Goal: Navigation & Orientation: Find specific page/section

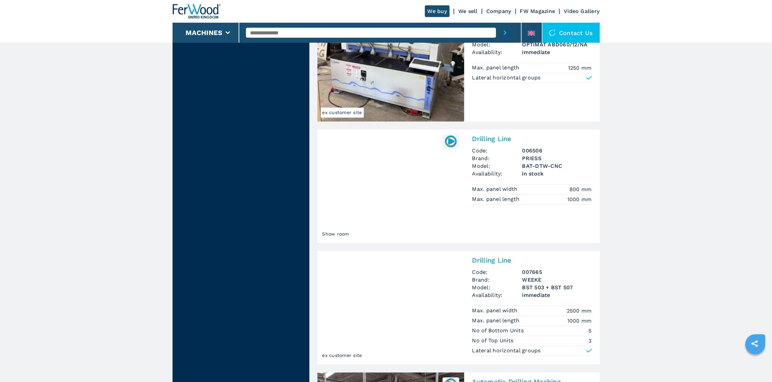
scroll to position [1068, 0]
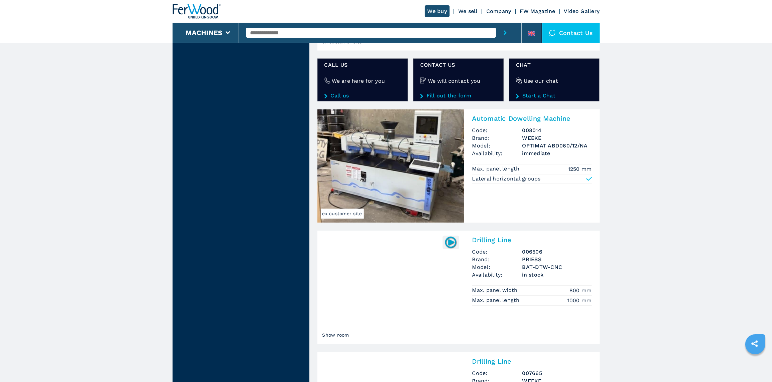
click at [437, 12] on link "We buy" at bounding box center [437, 11] width 25 height 12
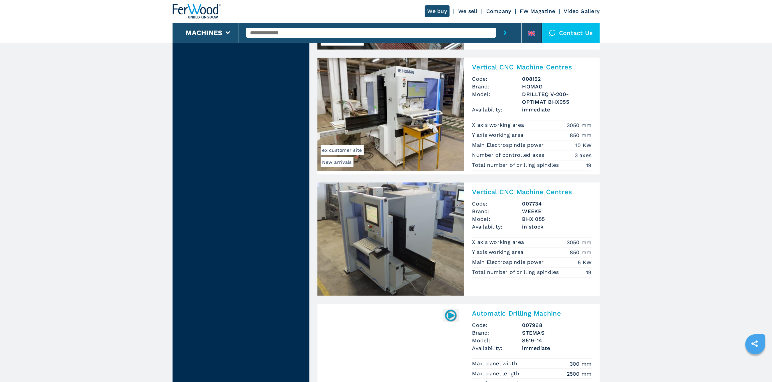
scroll to position [500, 0]
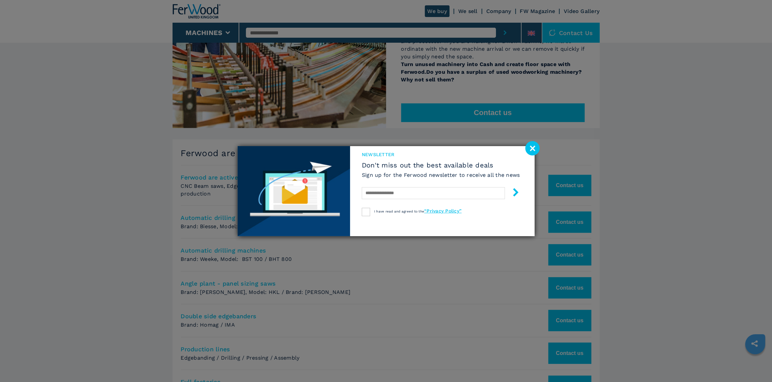
scroll to position [233, 0]
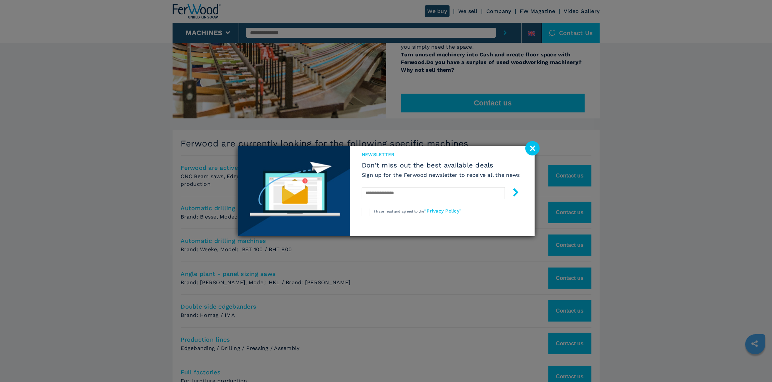
click at [530, 150] on image at bounding box center [532, 148] width 14 height 14
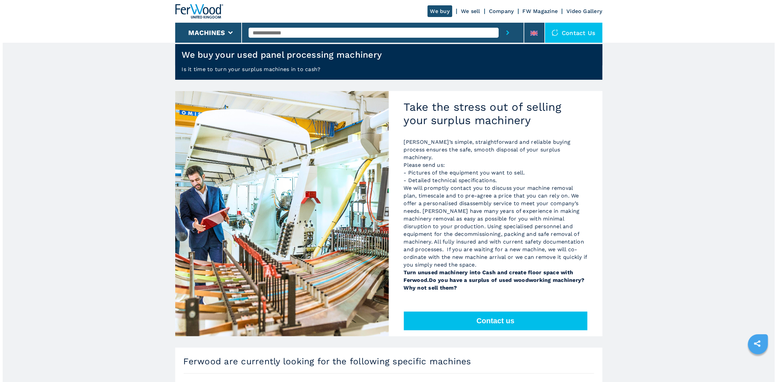
scroll to position [0, 0]
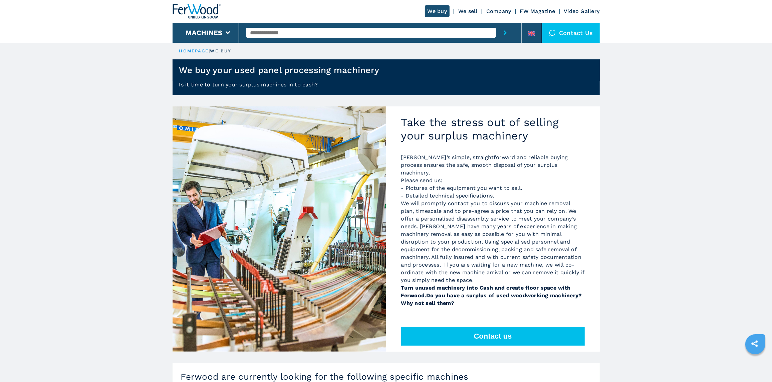
click at [466, 13] on link "We sell" at bounding box center [467, 11] width 19 height 6
click at [197, 38] on li "Machines" at bounding box center [206, 33] width 67 height 20
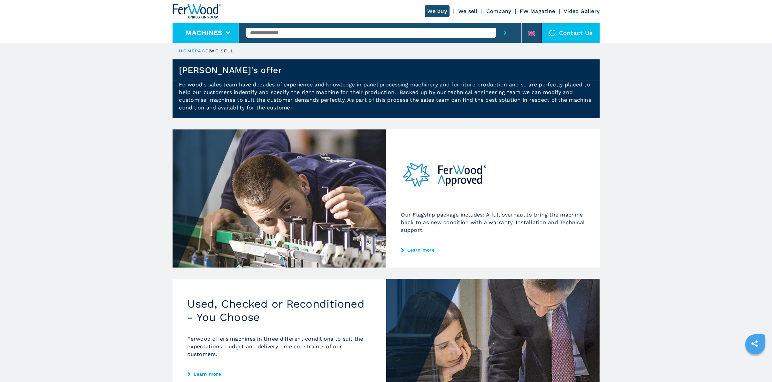
click at [225, 32] on li "Machines" at bounding box center [206, 33] width 67 height 20
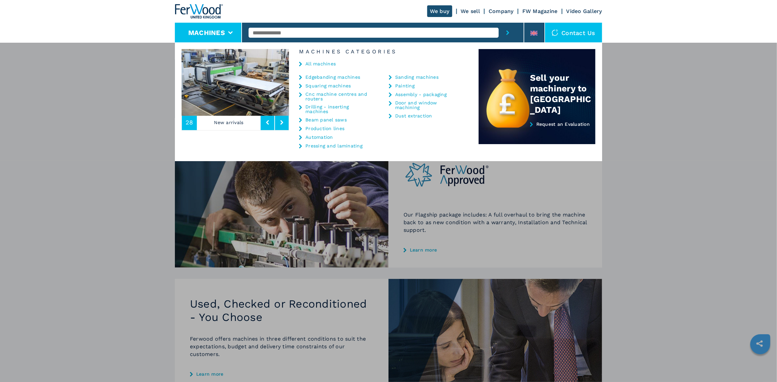
click at [319, 136] on link "Automation" at bounding box center [319, 137] width 28 height 5
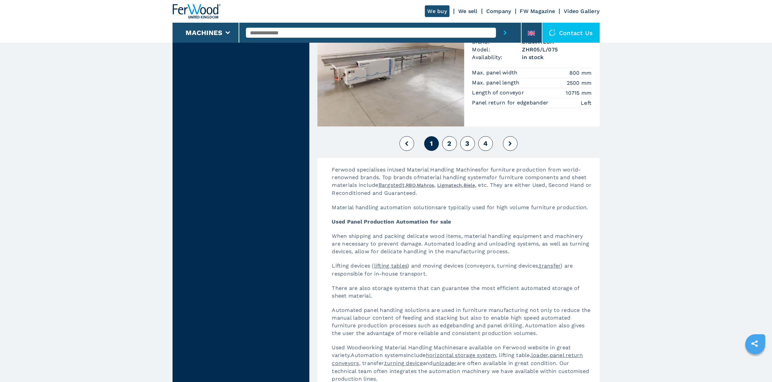
scroll to position [1468, 0]
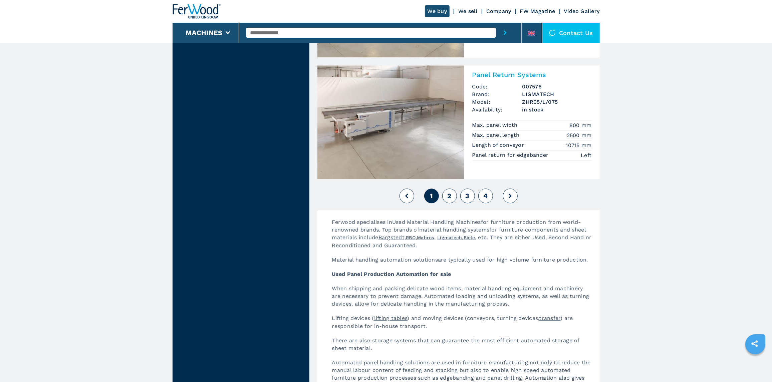
click at [450, 192] on span "2" at bounding box center [449, 196] width 4 height 8
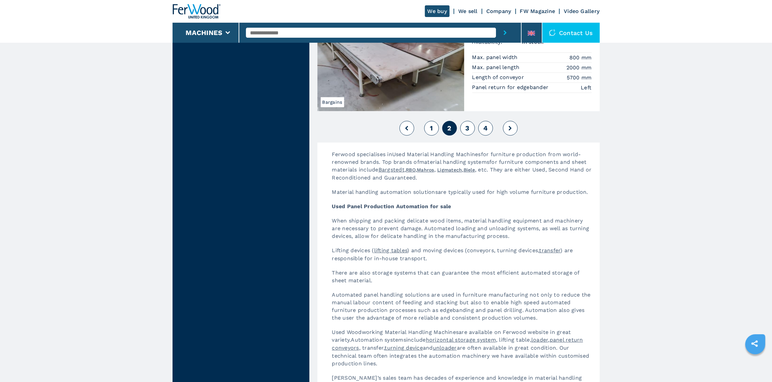
scroll to position [1535, 0]
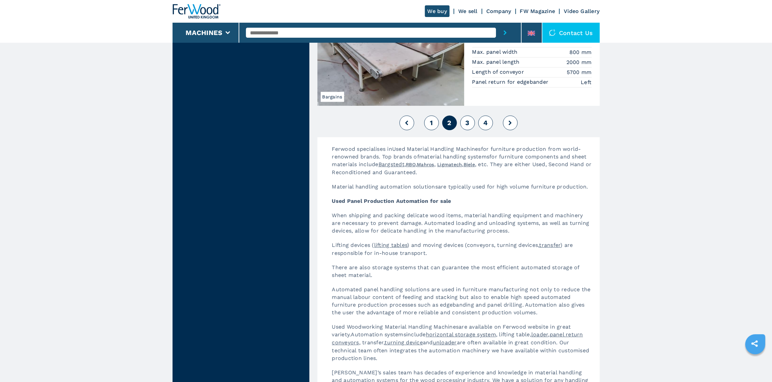
click at [465, 123] on button "3" at bounding box center [467, 122] width 15 height 15
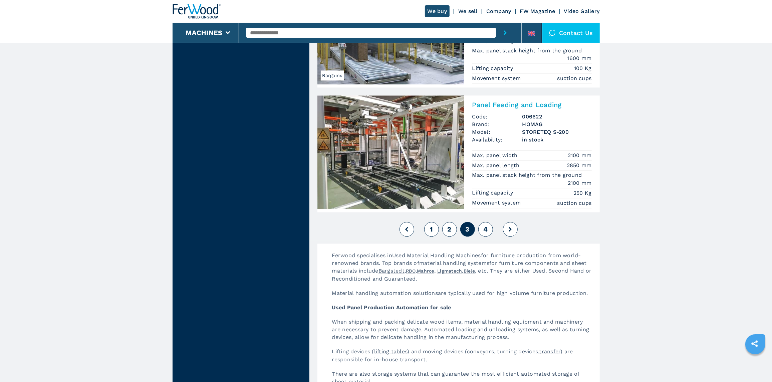
scroll to position [1568, 0]
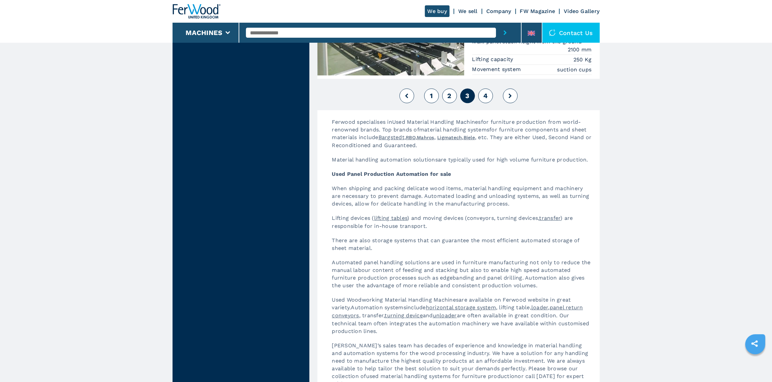
click at [484, 92] on span "4" at bounding box center [485, 96] width 4 height 8
